Goal: Information Seeking & Learning: Understand process/instructions

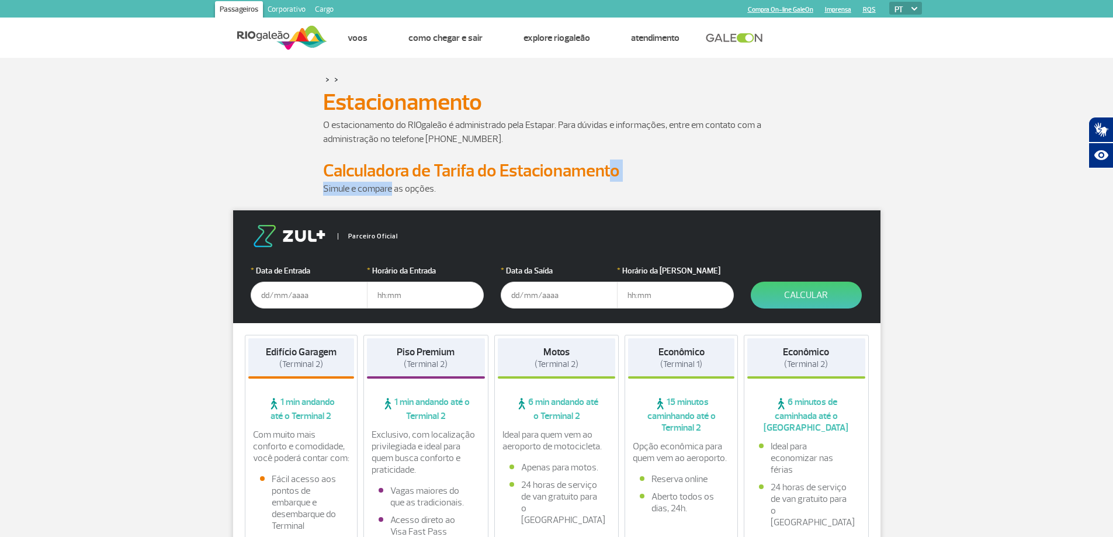
drag, startPoint x: 613, startPoint y: 172, endPoint x: 388, endPoint y: 188, distance: 225.4
click at [388, 188] on p "Simule e compare as opções." at bounding box center [556, 189] width 467 height 14
click at [462, 140] on p "O estacionamento do RIOgaleão é administrado pela Estapar. Para dúvidas e infor…" at bounding box center [556, 132] width 467 height 28
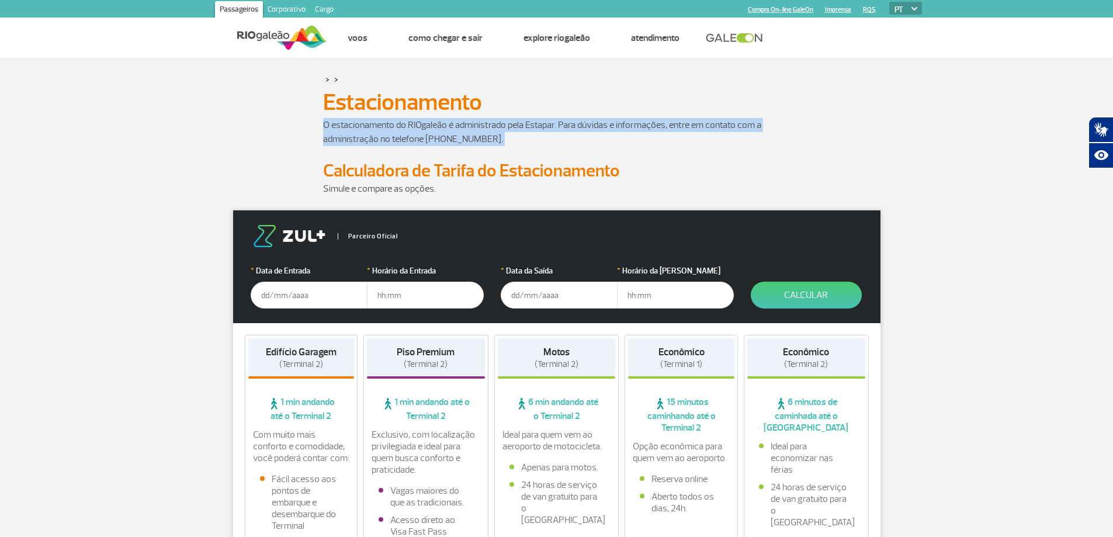
click at [462, 140] on p "O estacionamento do RIOgaleão é administrado pela Estapar. Para dúvidas e infor…" at bounding box center [556, 132] width 467 height 28
click at [442, 137] on p "O estacionamento do RIOgaleão é administrado pela Estapar. Para dúvidas e infor…" at bounding box center [556, 132] width 467 height 28
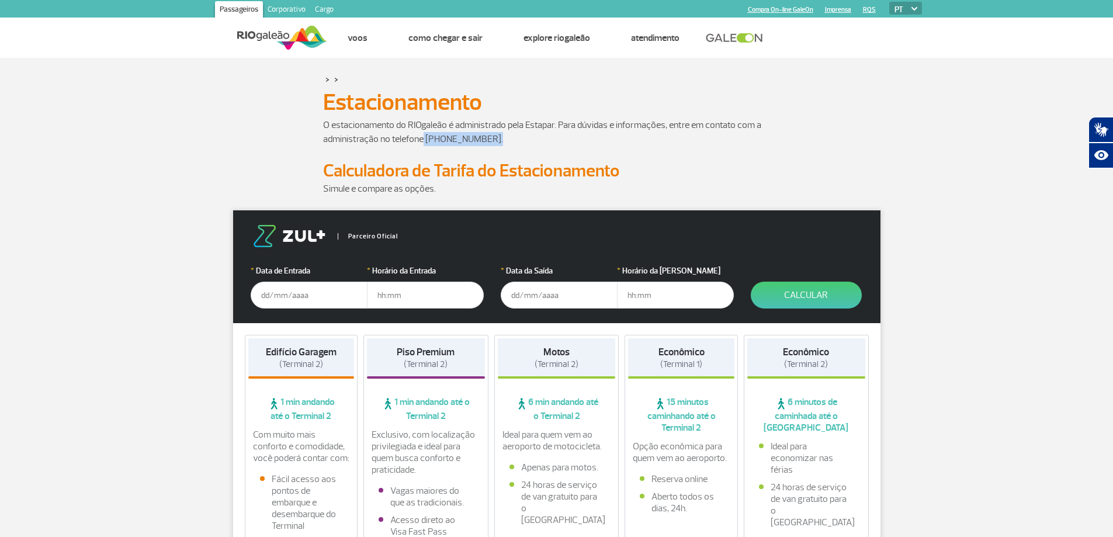
drag, startPoint x: 423, startPoint y: 139, endPoint x: 526, endPoint y: 134, distance: 102.9
click at [526, 134] on p "O estacionamento do RIOgaleão é administrado pela Estapar. Para dúvidas e infor…" at bounding box center [556, 132] width 467 height 28
click at [499, 138] on p "O estacionamento do RIOgaleão é administrado pela Estapar. Para dúvidas e infor…" at bounding box center [556, 132] width 467 height 28
